Goal: Information Seeking & Learning: Learn about a topic

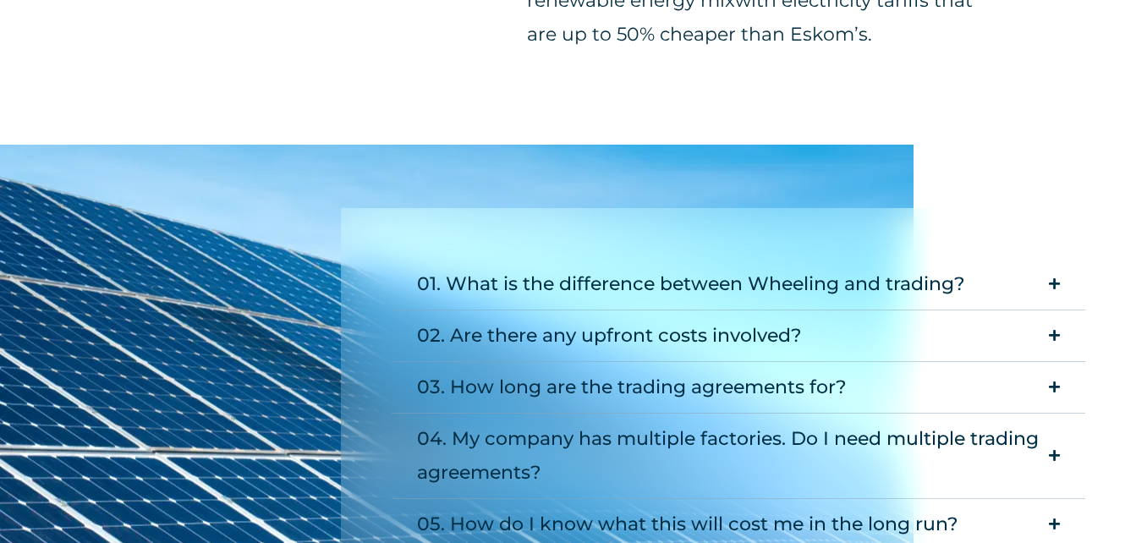
scroll to position [1522, 0]
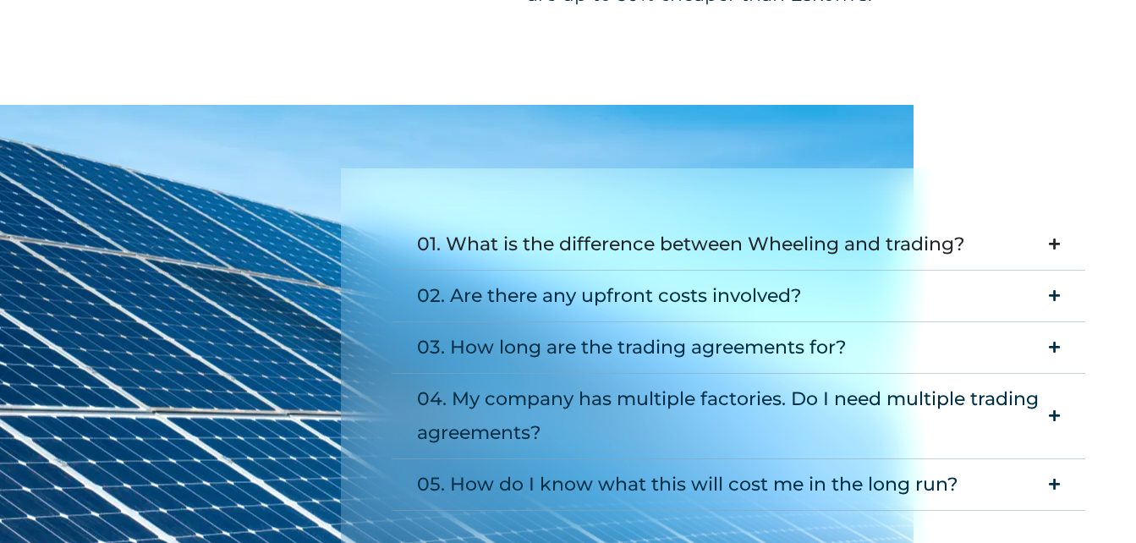
click at [1053, 237] on summary "01. What is the difference between Wheeling and trading?" at bounding box center [739, 245] width 694 height 52
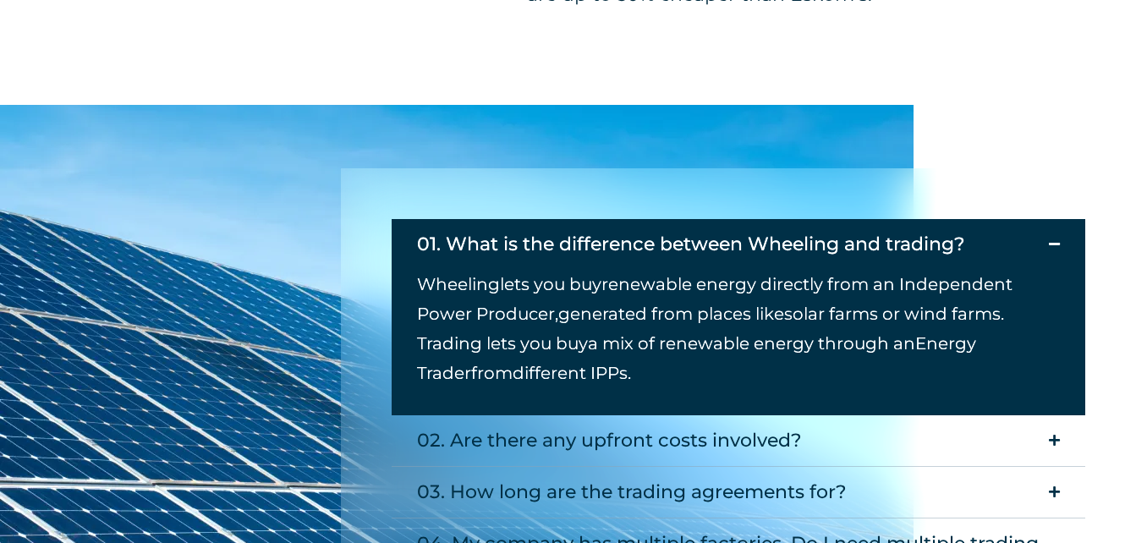
scroll to position [1692, 0]
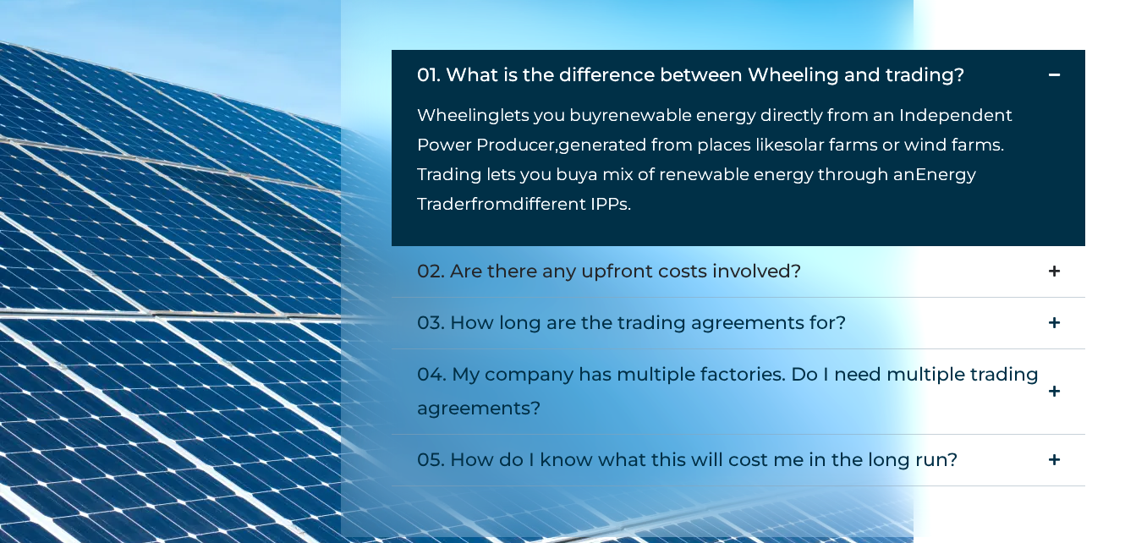
click at [498, 270] on div "02. Are there any upfront costs involved?" at bounding box center [609, 272] width 385 height 34
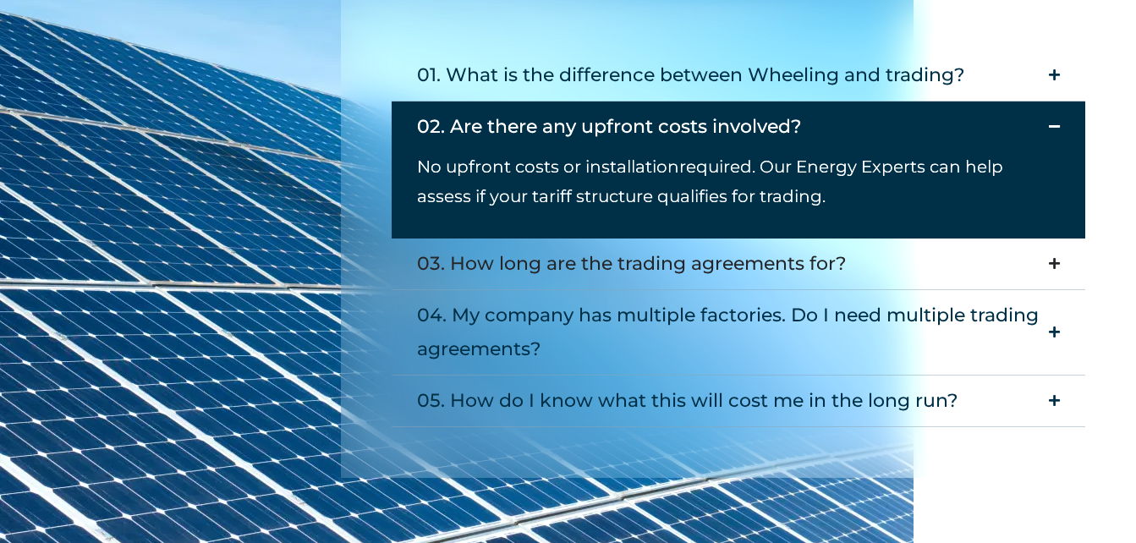
click at [483, 260] on div "03. How long are the trading agreements for?" at bounding box center [632, 264] width 430 height 34
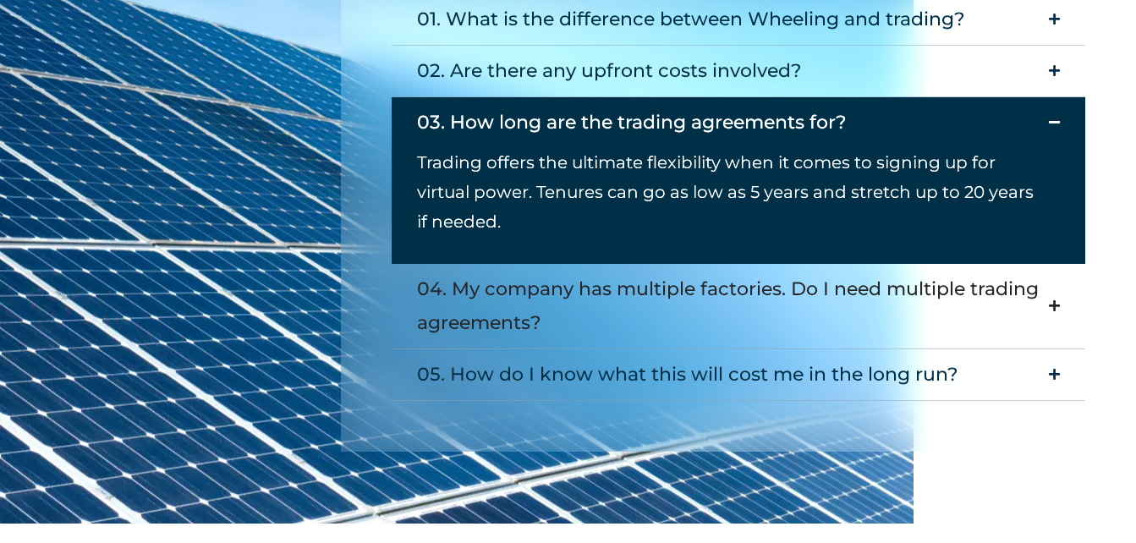
scroll to position [1776, 0]
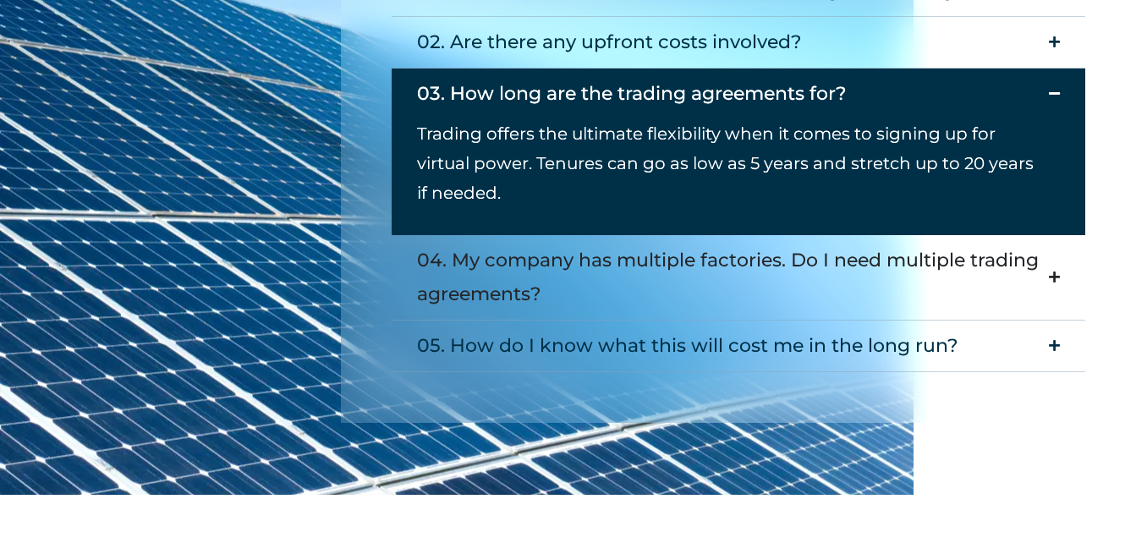
click at [501, 256] on div "04. My company has multiple factories. Do I need multiple trading agreements?" at bounding box center [728, 278] width 623 height 68
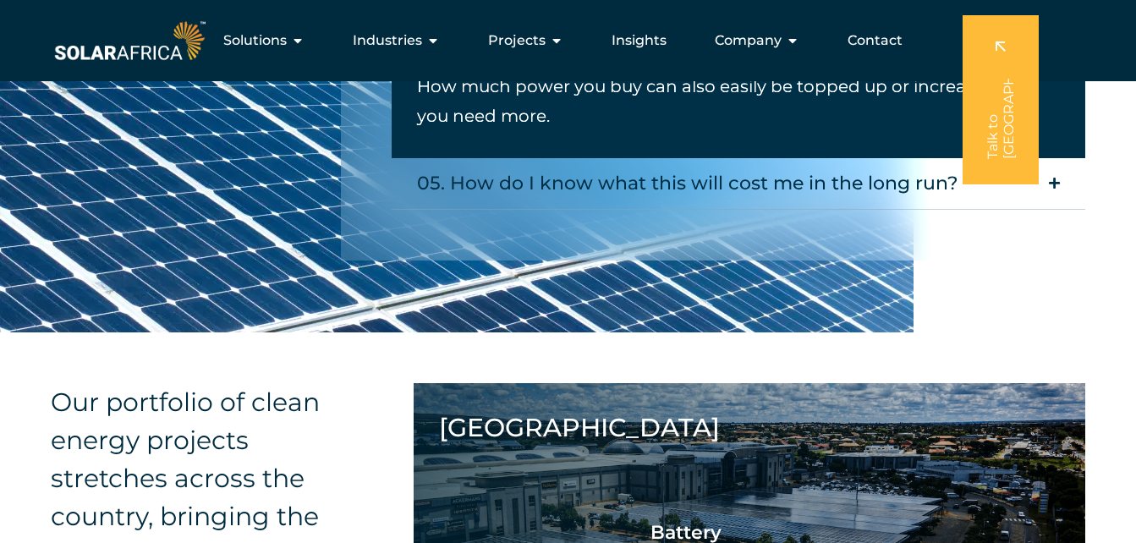
scroll to position [1945, 0]
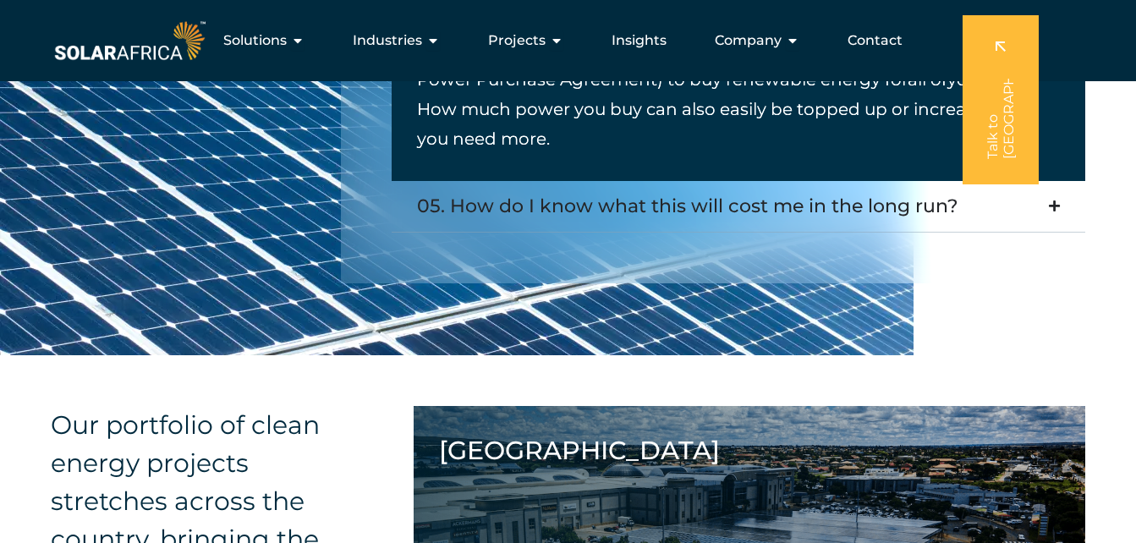
click at [518, 211] on div "05. How do I know what this will cost me in the long run?" at bounding box center [687, 206] width 541 height 34
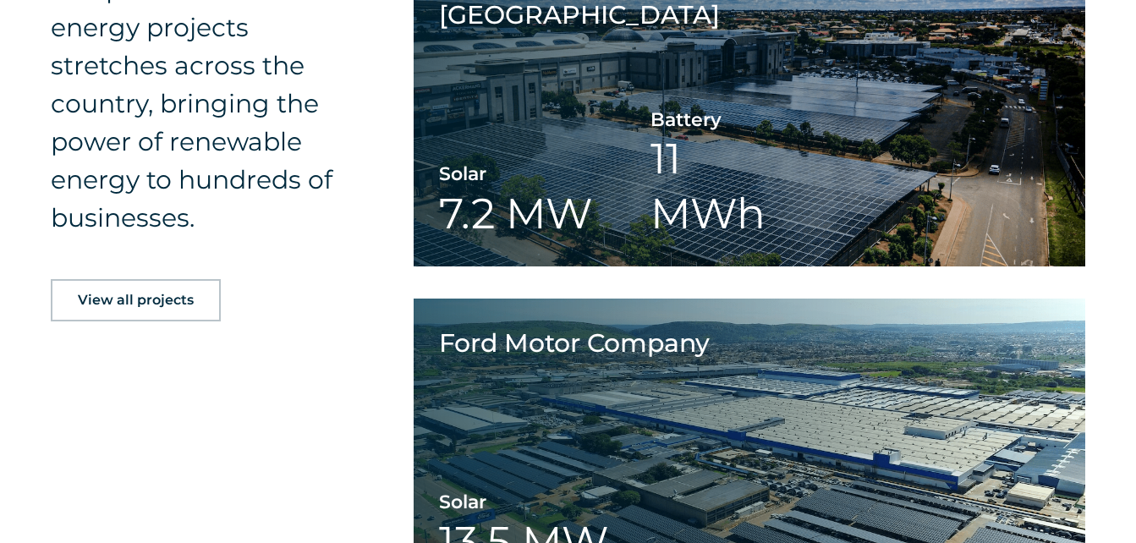
scroll to position [2368, 0]
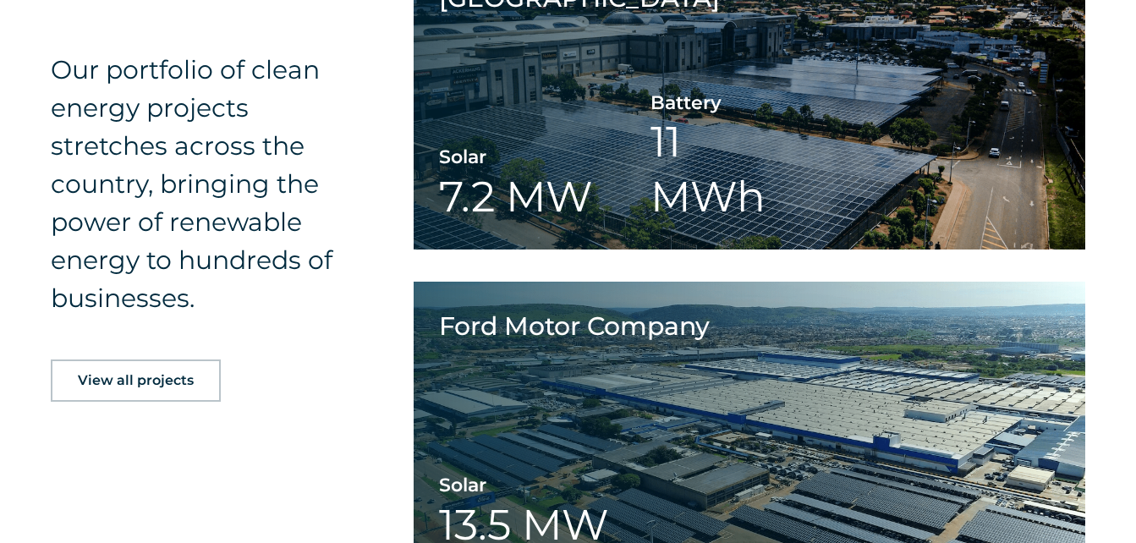
click at [139, 380] on span "View all projects" at bounding box center [136, 381] width 116 height 14
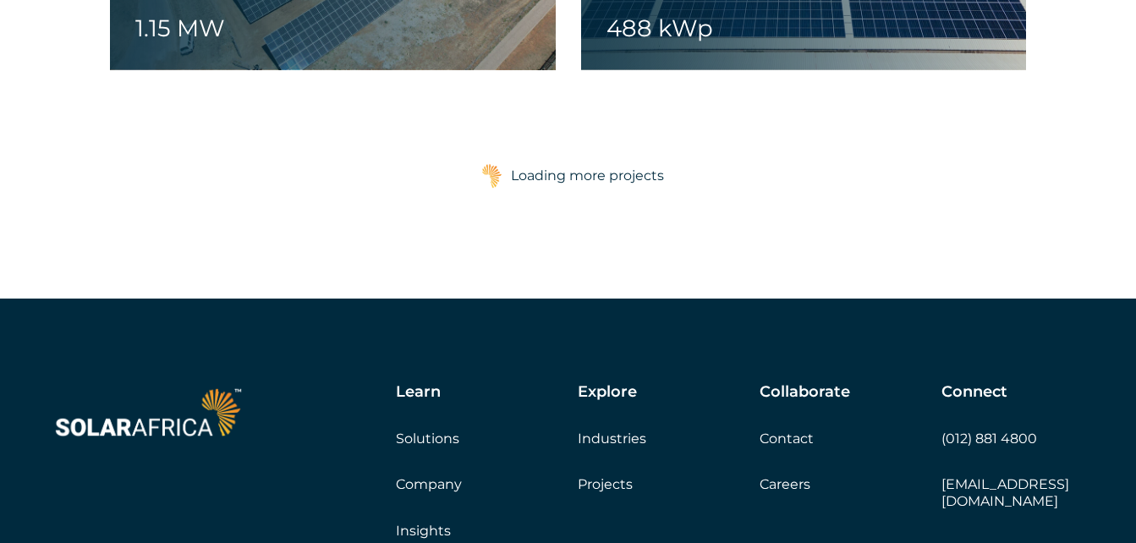
scroll to position [2791, 0]
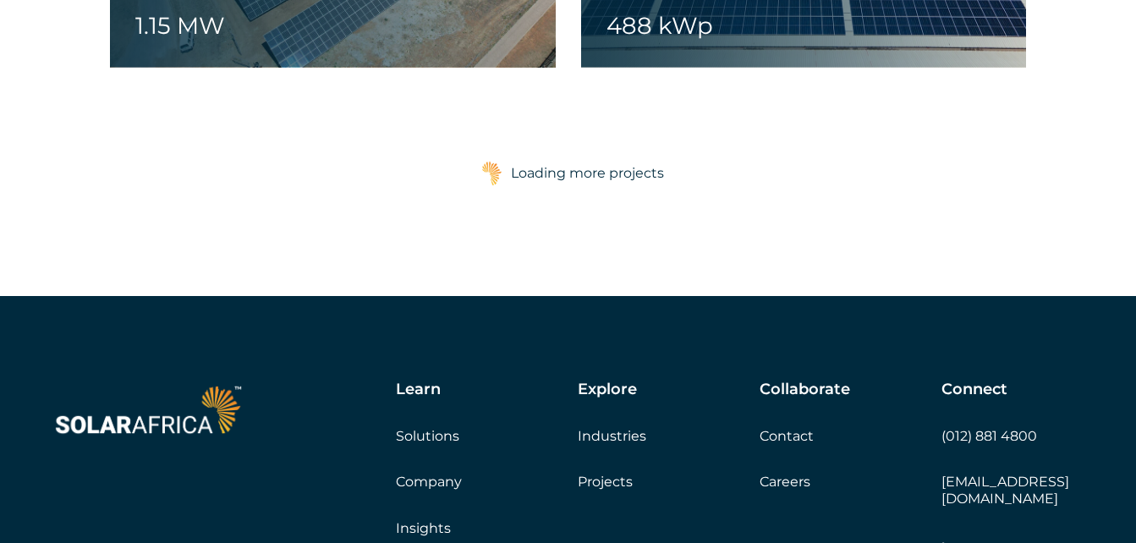
click at [561, 178] on div "Loading more projects" at bounding box center [587, 173] width 153 height 34
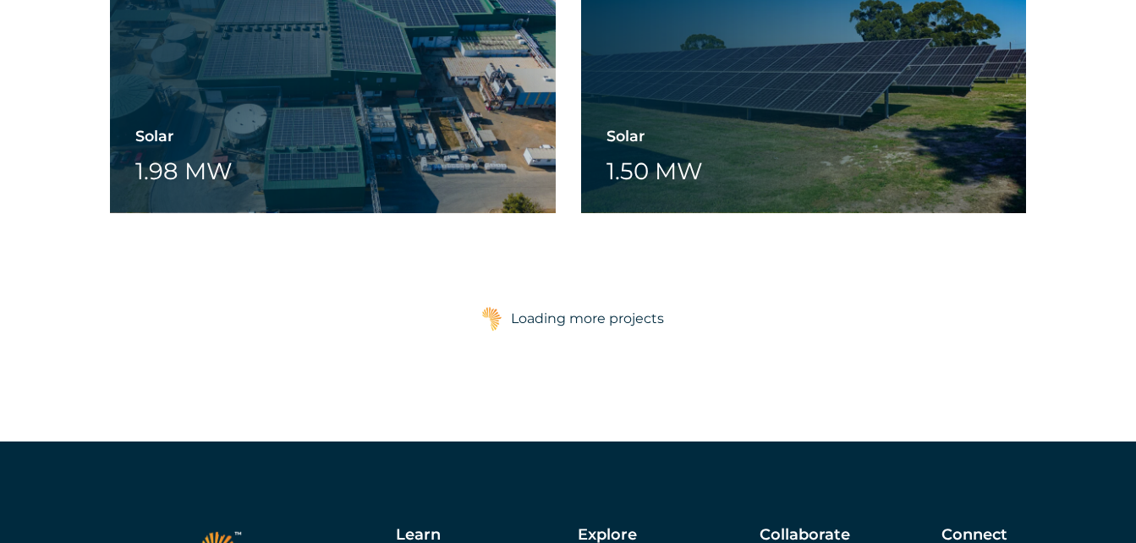
scroll to position [3975, 0]
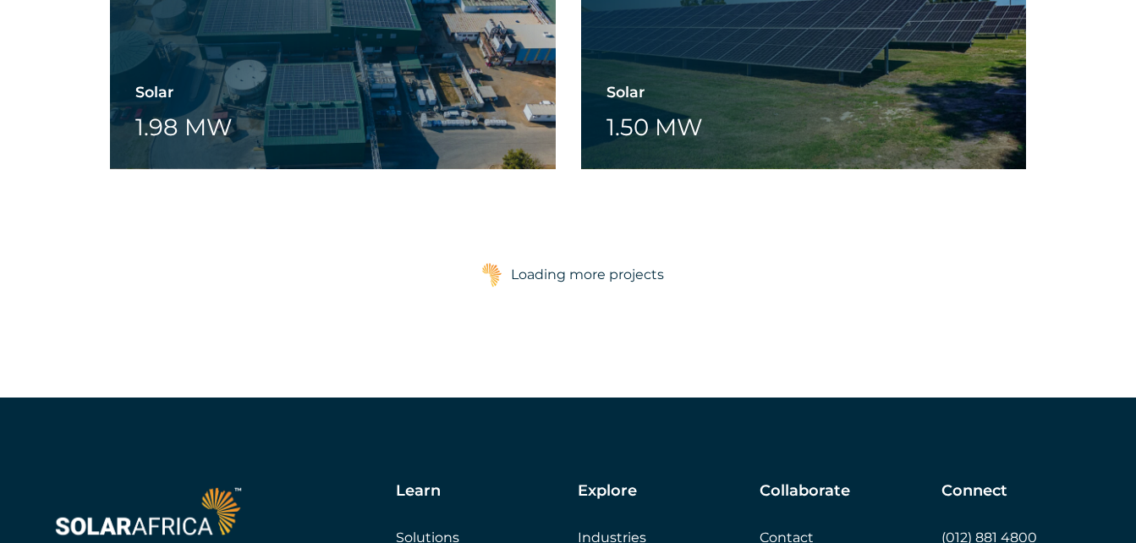
click at [548, 275] on div "Loading more projects" at bounding box center [587, 275] width 153 height 34
click at [537, 278] on div "Load more projects Loading more projects" at bounding box center [568, 275] width 916 height 42
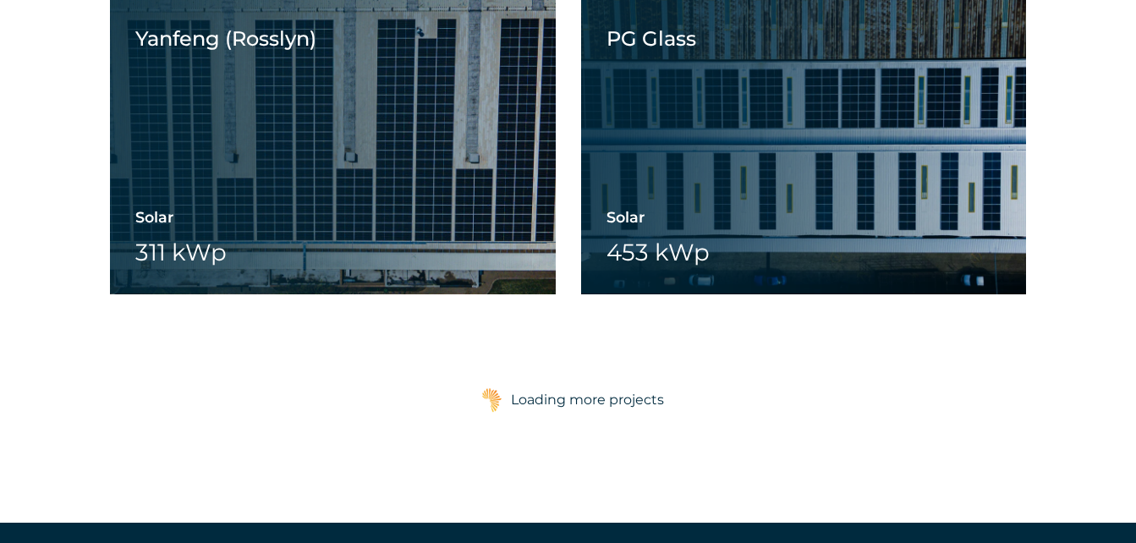
scroll to position [5159, 0]
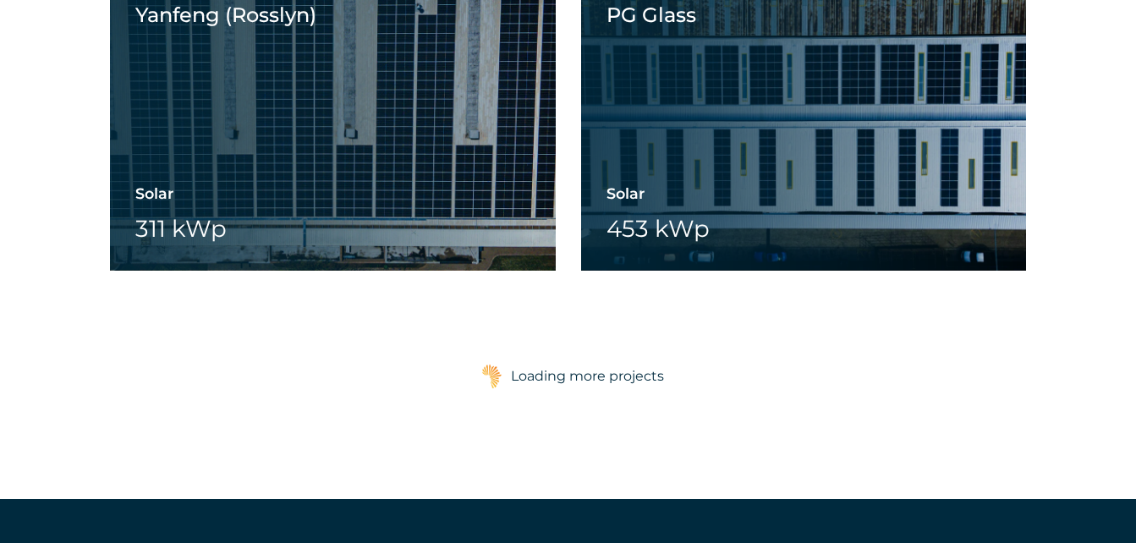
click at [571, 381] on div "Loading more projects" at bounding box center [587, 376] width 153 height 34
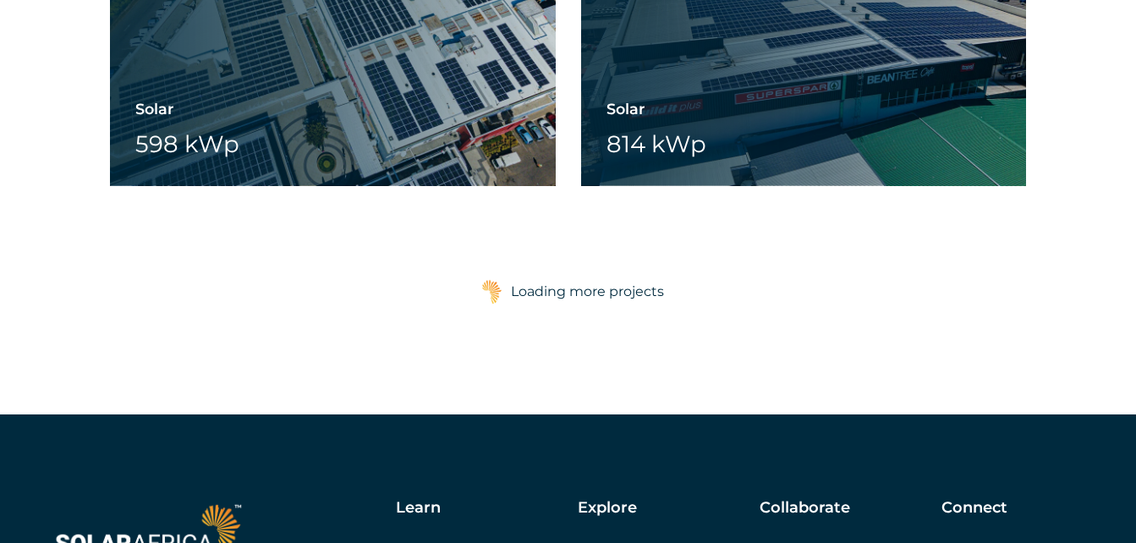
scroll to position [6597, 0]
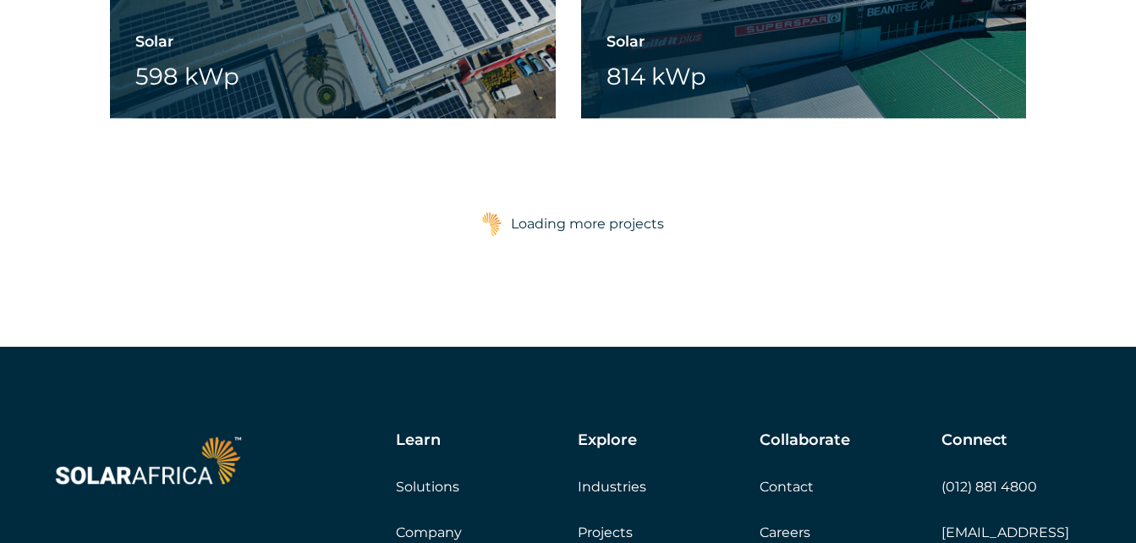
click at [551, 224] on div "Loading more projects" at bounding box center [587, 224] width 153 height 34
click at [623, 226] on div "Loading more projects" at bounding box center [587, 224] width 153 height 34
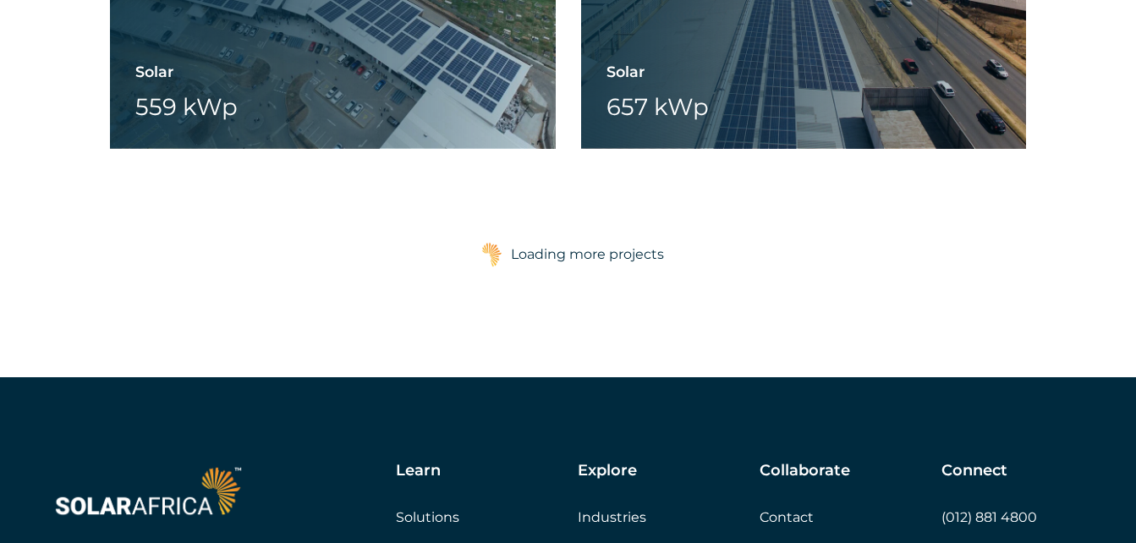
scroll to position [7865, 0]
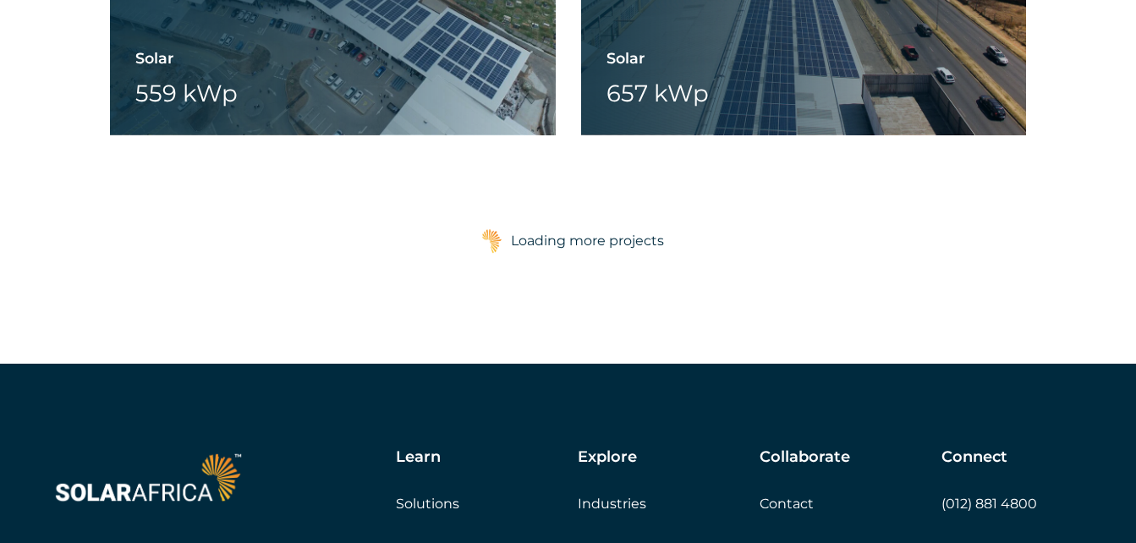
click at [582, 244] on div "Loading more projects" at bounding box center [587, 241] width 153 height 34
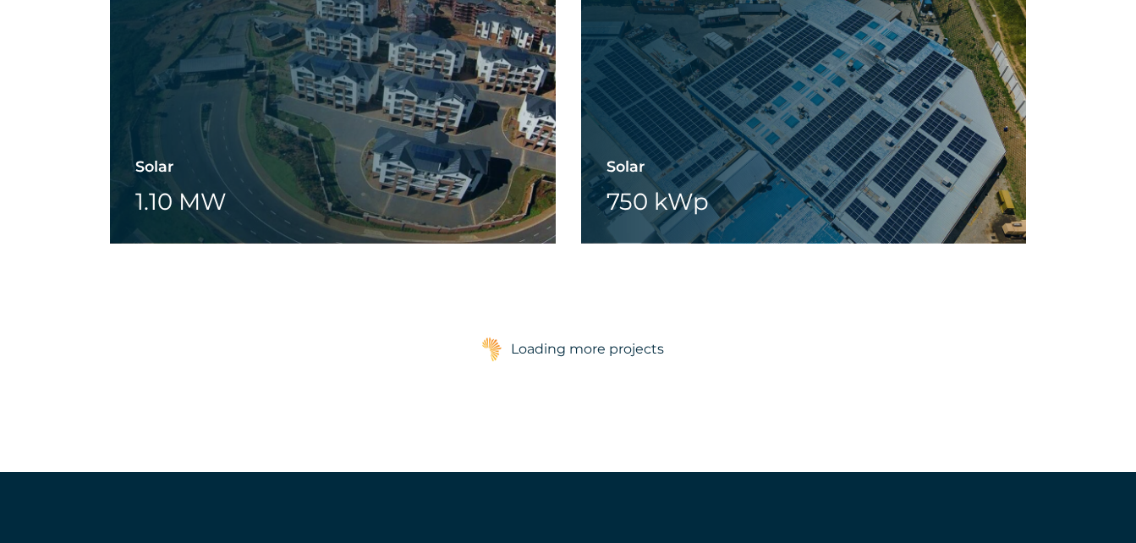
scroll to position [9050, 0]
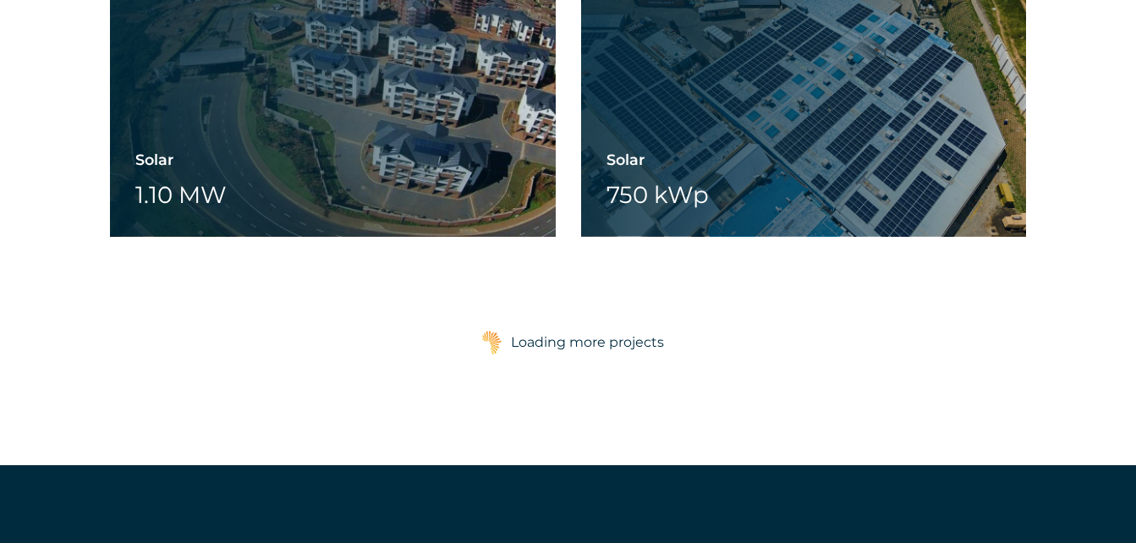
click at [573, 346] on div "Loading more projects" at bounding box center [587, 343] width 153 height 34
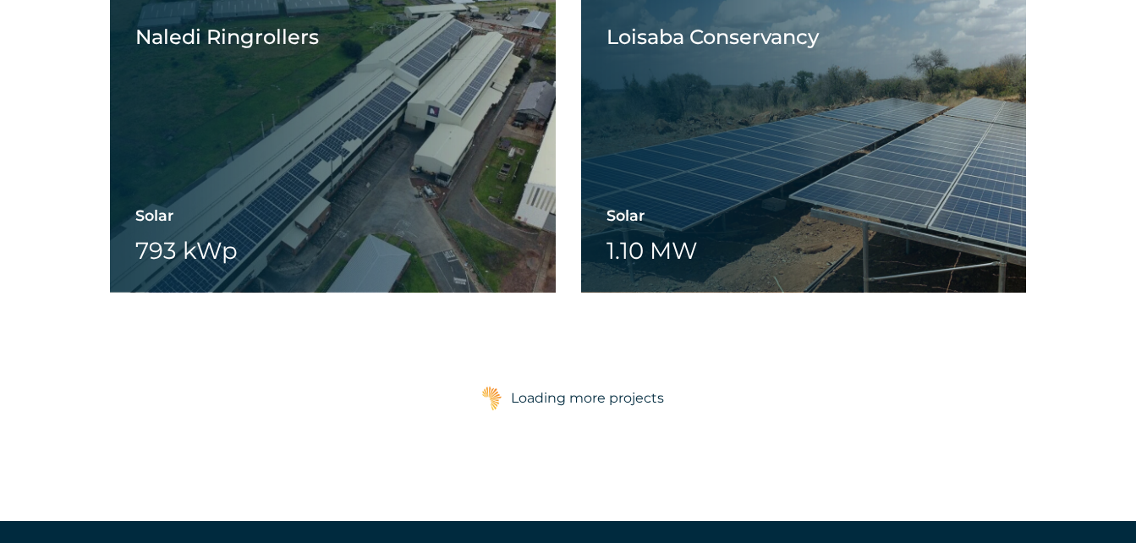
scroll to position [10318, 0]
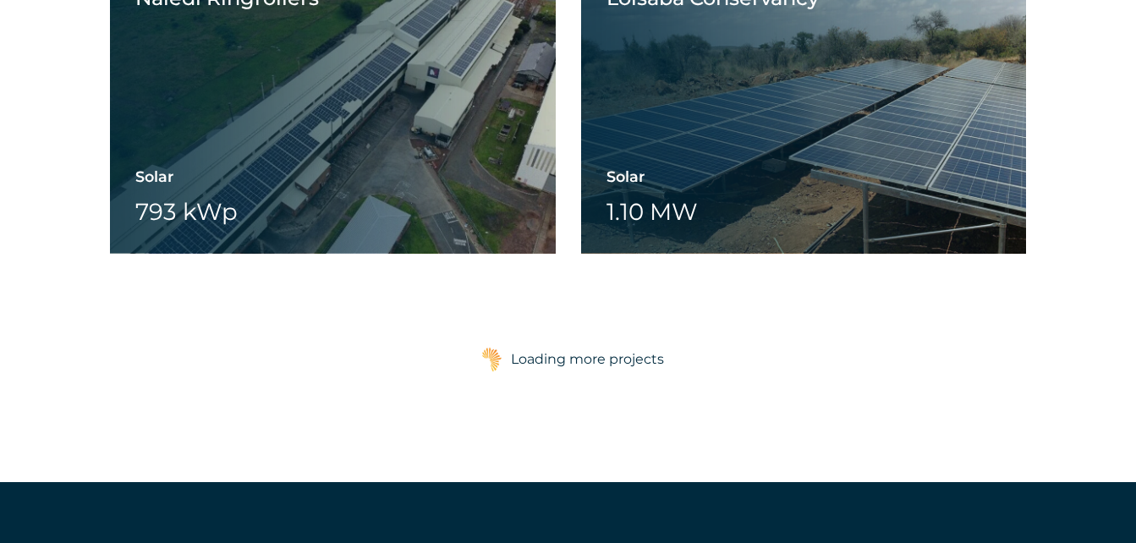
click at [577, 360] on div "Loading more projects" at bounding box center [587, 360] width 153 height 34
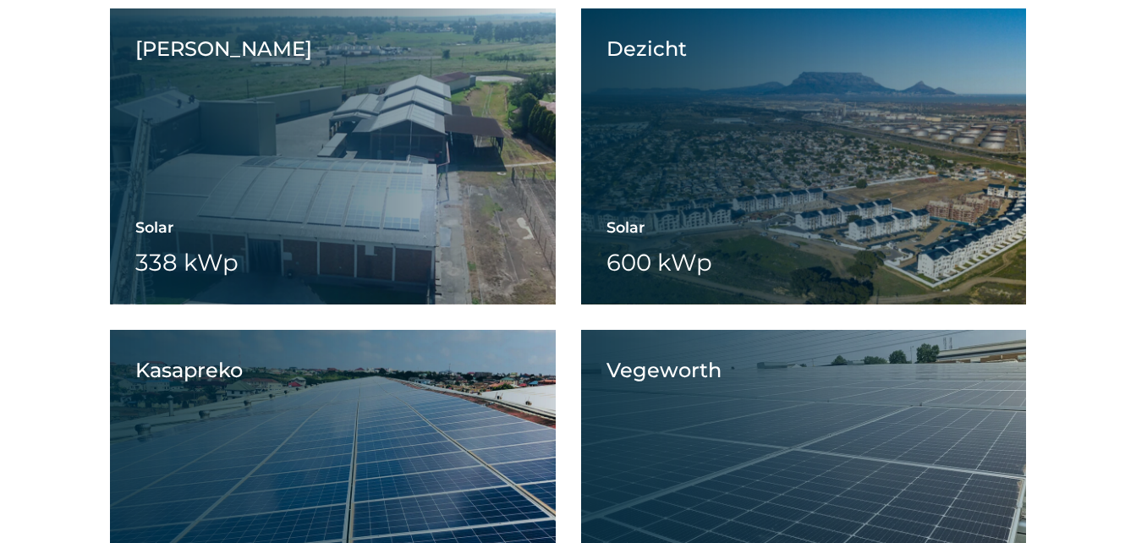
scroll to position [12855, 0]
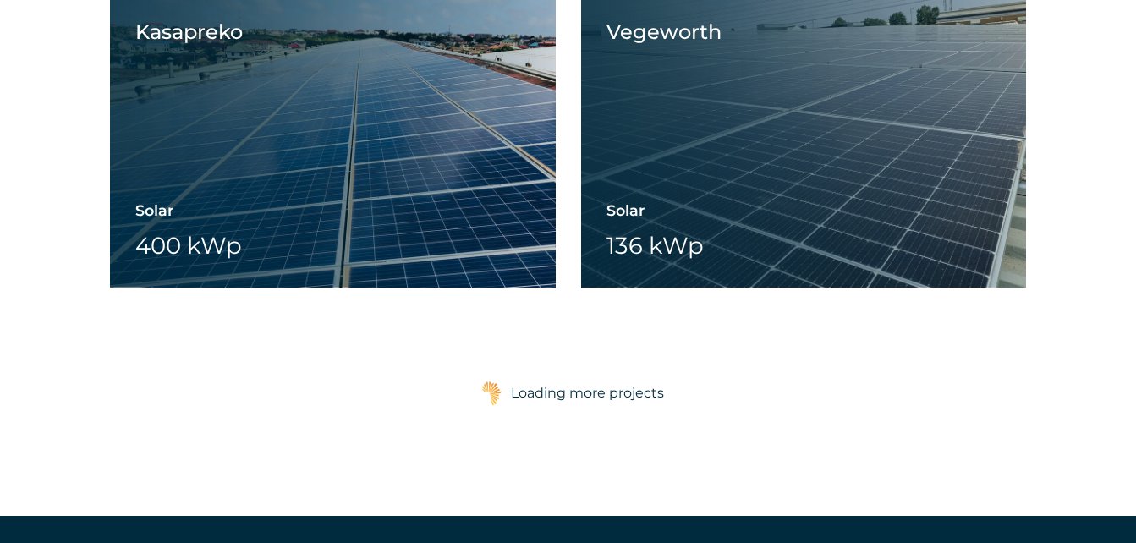
click at [562, 394] on div "Loading more projects" at bounding box center [587, 393] width 153 height 34
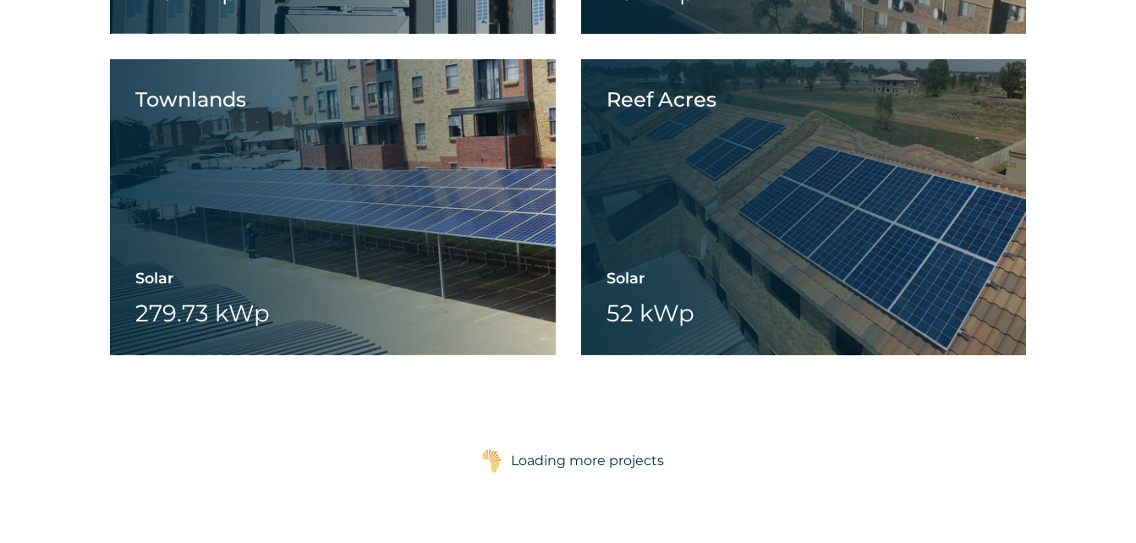
scroll to position [14209, 0]
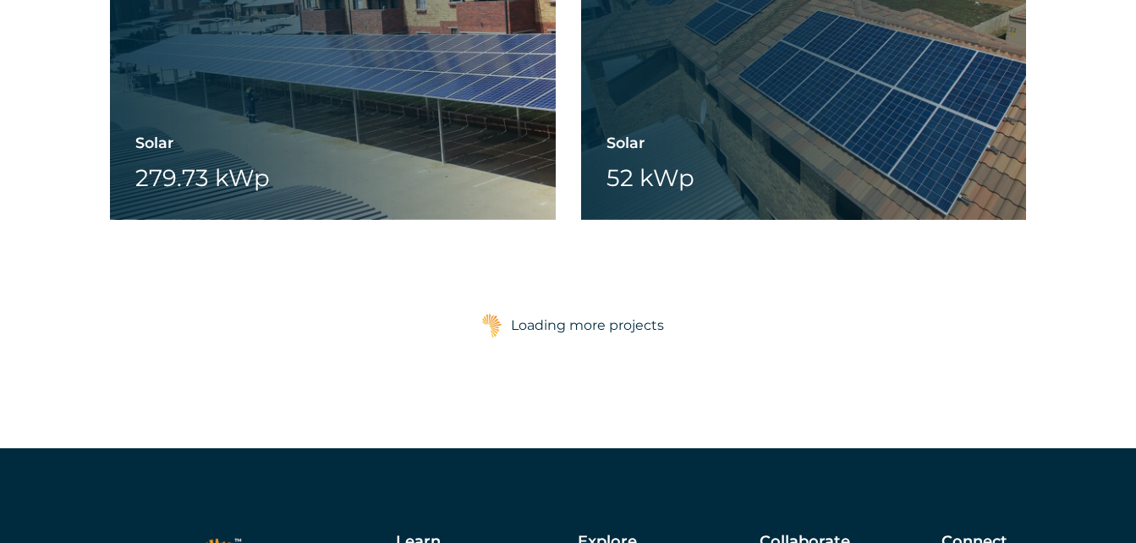
click at [573, 332] on div "Loading more projects" at bounding box center [587, 326] width 153 height 34
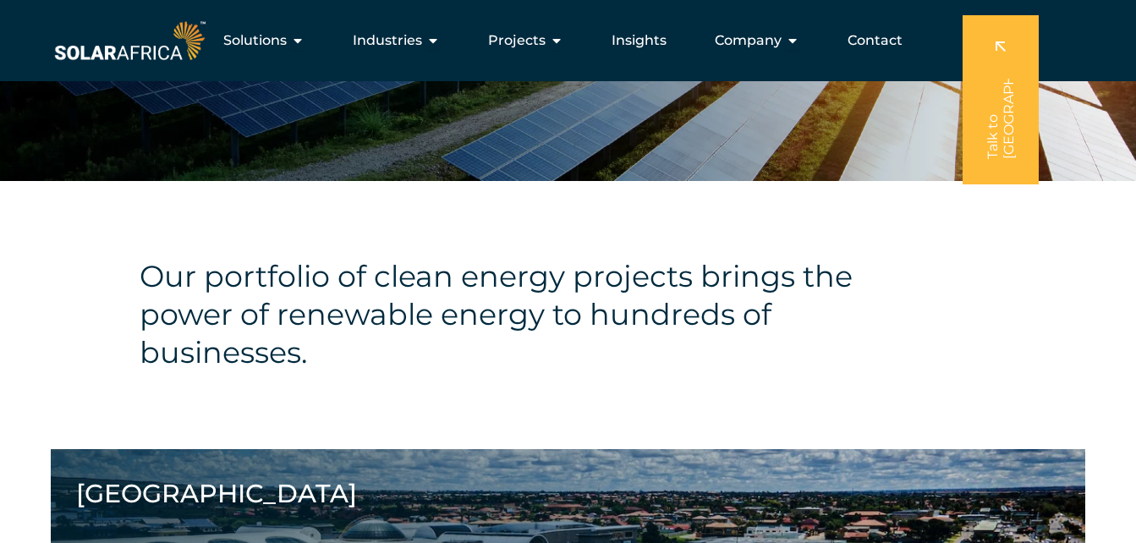
scroll to position [0, 0]
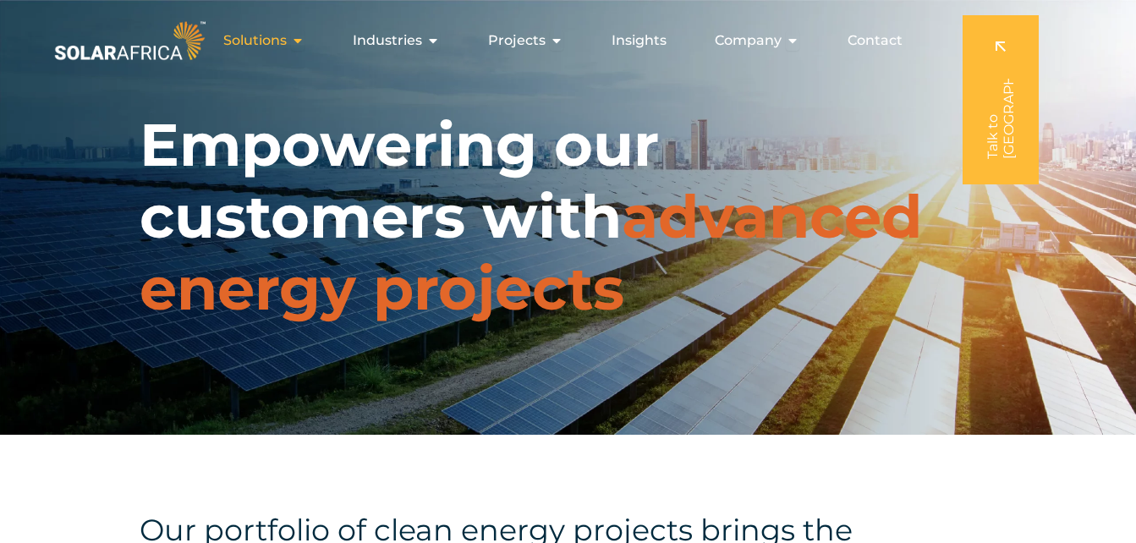
click at [301, 44] on icon "Menu" at bounding box center [298, 41] width 14 height 14
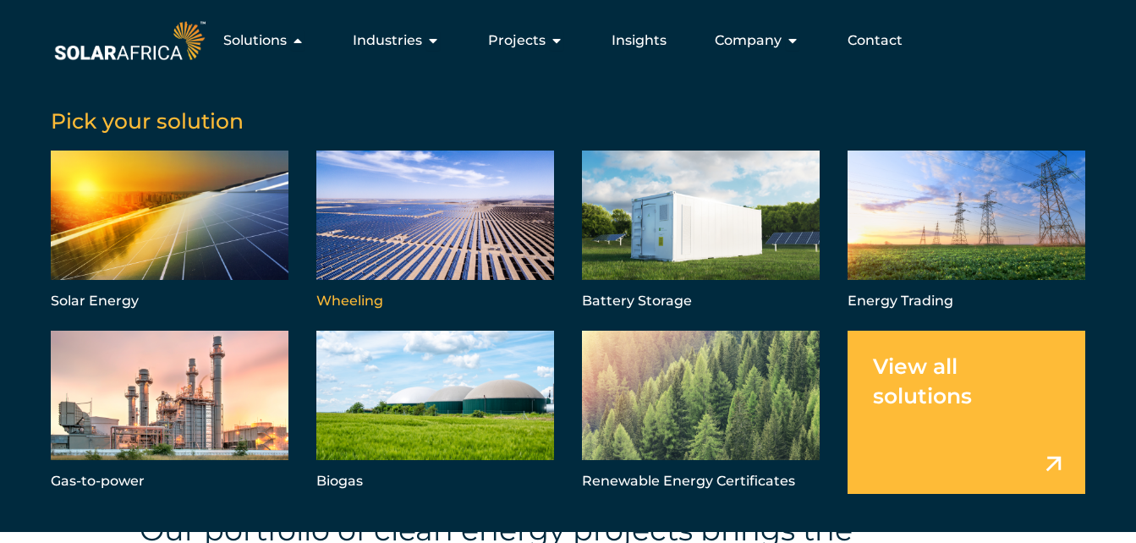
click at [355, 305] on link "Menu" at bounding box center [435, 232] width 238 height 163
click at [927, 205] on link "Menu" at bounding box center [966, 232] width 238 height 163
click at [952, 370] on link "Menu" at bounding box center [966, 412] width 238 height 163
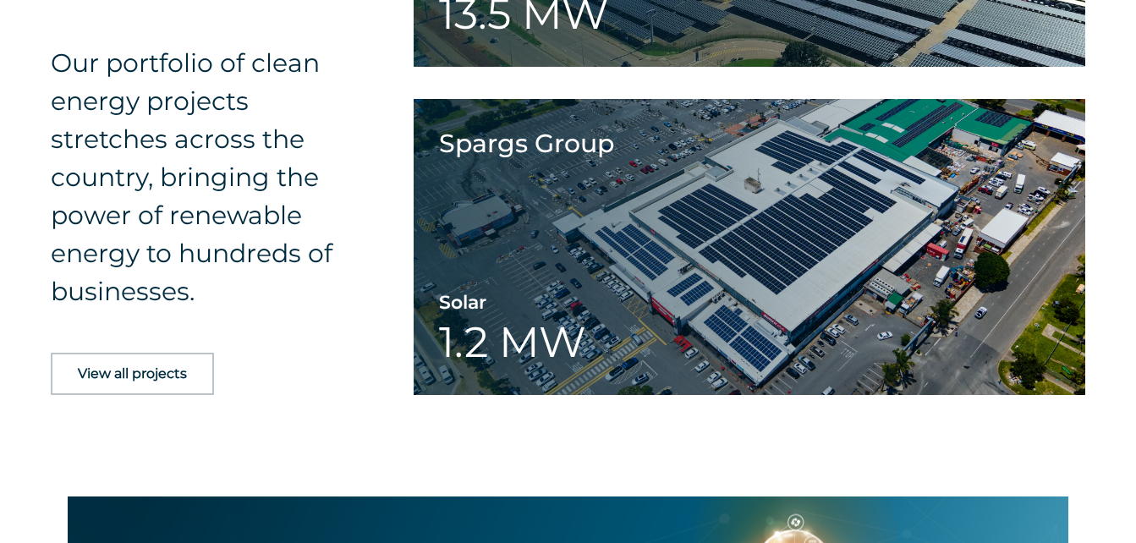
scroll to position [3468, 0]
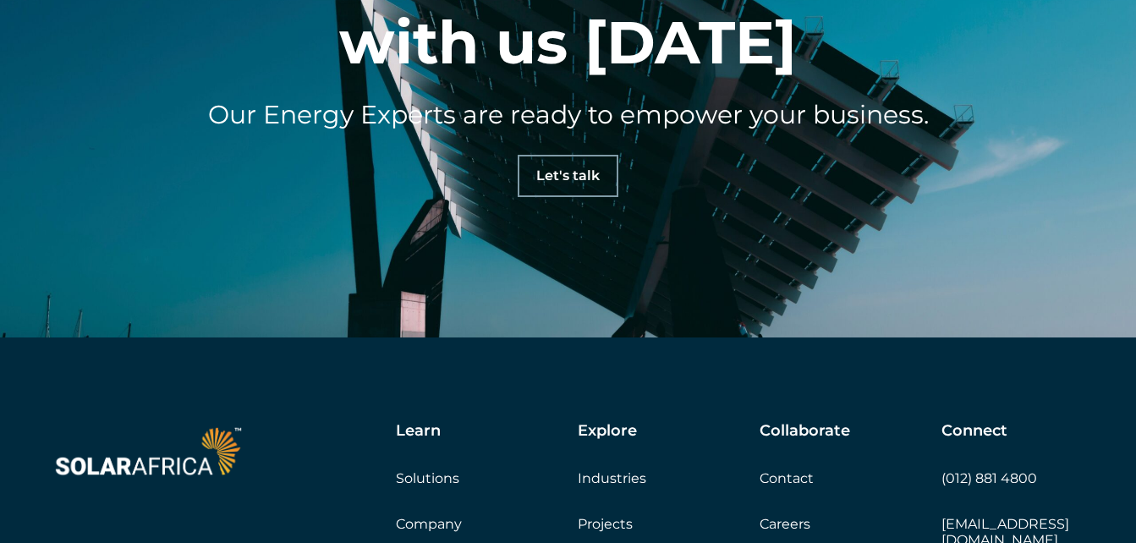
scroll to position [4567, 0]
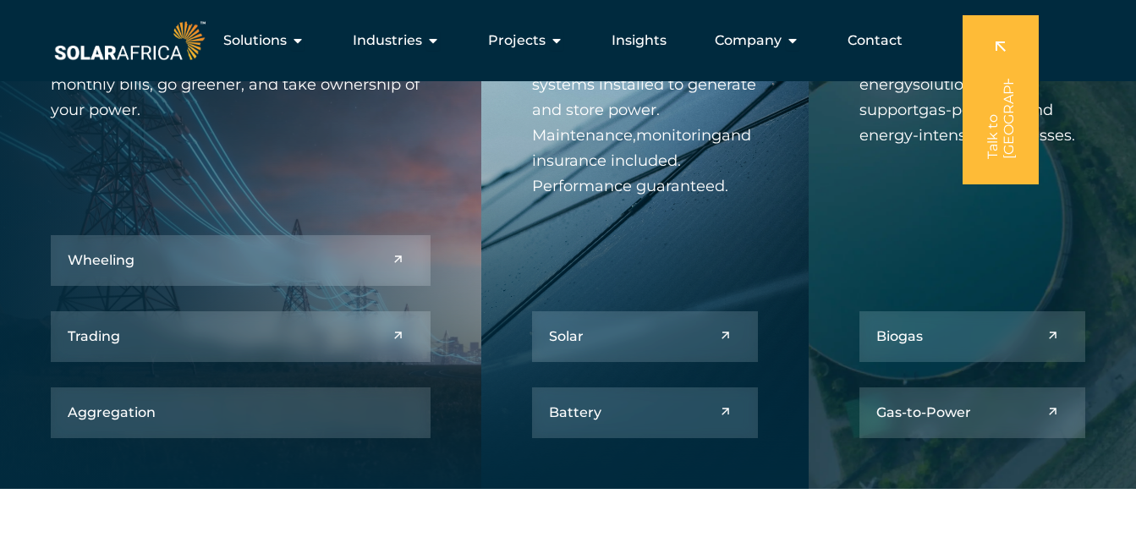
scroll to position [761, 0]
